Goal: Task Accomplishment & Management: Manage account settings

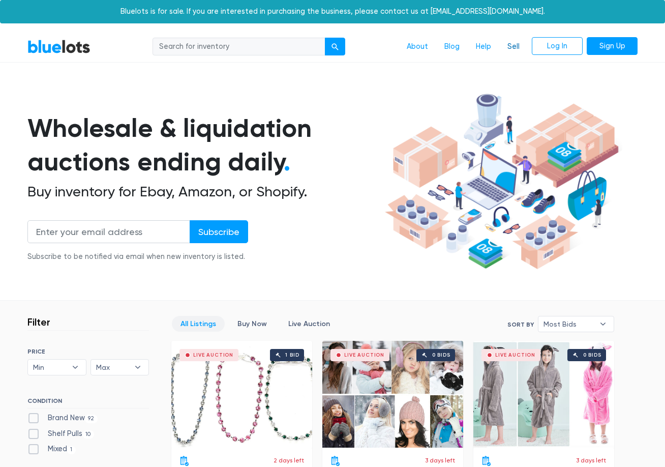
click at [520, 49] on link "Sell" at bounding box center [513, 46] width 28 height 19
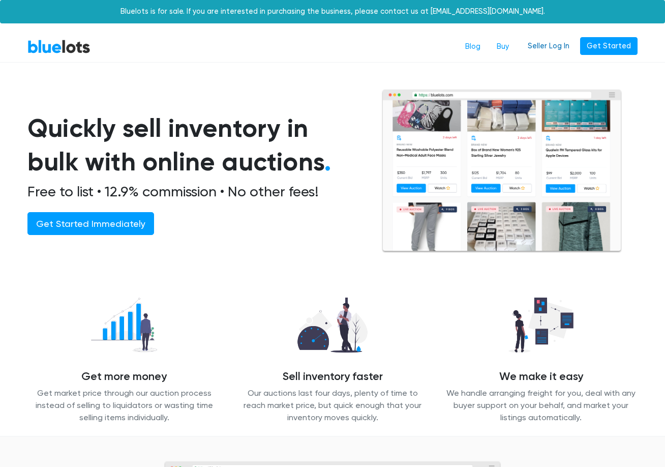
click at [552, 50] on link "Seller Log In" at bounding box center [548, 46] width 55 height 18
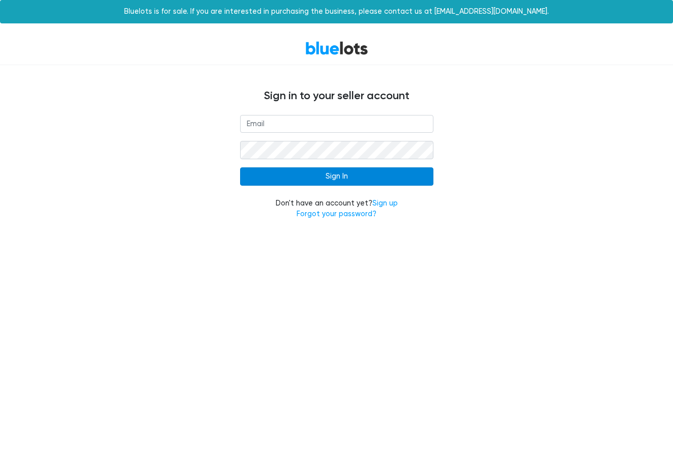
type input "[EMAIL_ADDRESS][DOMAIN_NAME]"
click at [331, 175] on input "Sign In" at bounding box center [336, 176] width 193 height 18
